Goal: Task Accomplishment & Management: Manage account settings

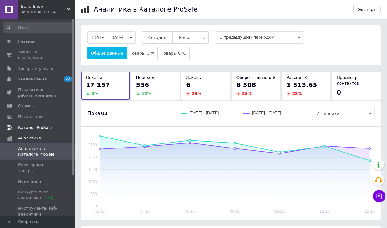
click at [41, 125] on span "Каталог ProSale" at bounding box center [35, 128] width 34 height 6
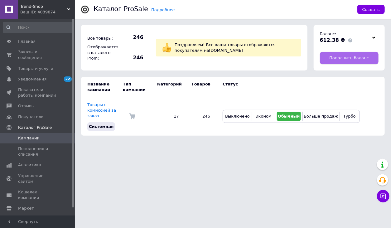
click at [332, 55] on link "Пополнить баланс" at bounding box center [349, 58] width 59 height 12
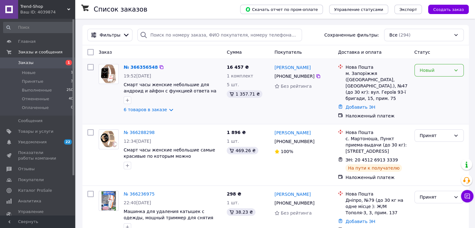
click at [422, 70] on div "Новый" at bounding box center [434, 70] width 31 height 7
click at [428, 84] on li "Принят" at bounding box center [438, 83] width 49 height 11
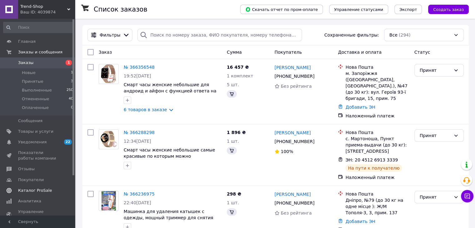
click at [50, 191] on span "Каталог ProSale" at bounding box center [38, 191] width 40 height 6
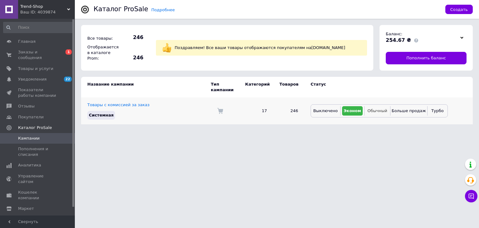
click at [379, 108] on span "Обычный" at bounding box center [378, 110] width 20 height 5
click at [54, 49] on span "Заказы и сообщения" at bounding box center [38, 54] width 40 height 11
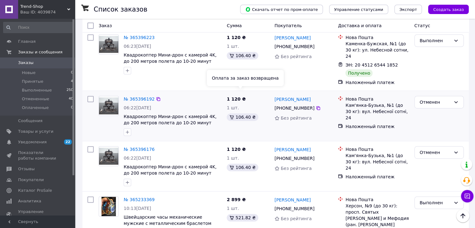
scroll to position [283, 0]
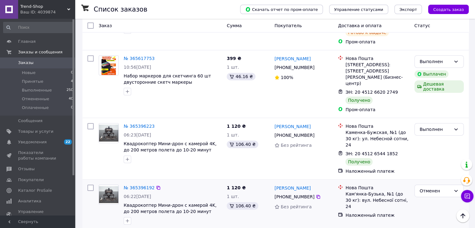
scroll to position [281, 0]
